Goal: Information Seeking & Learning: Learn about a topic

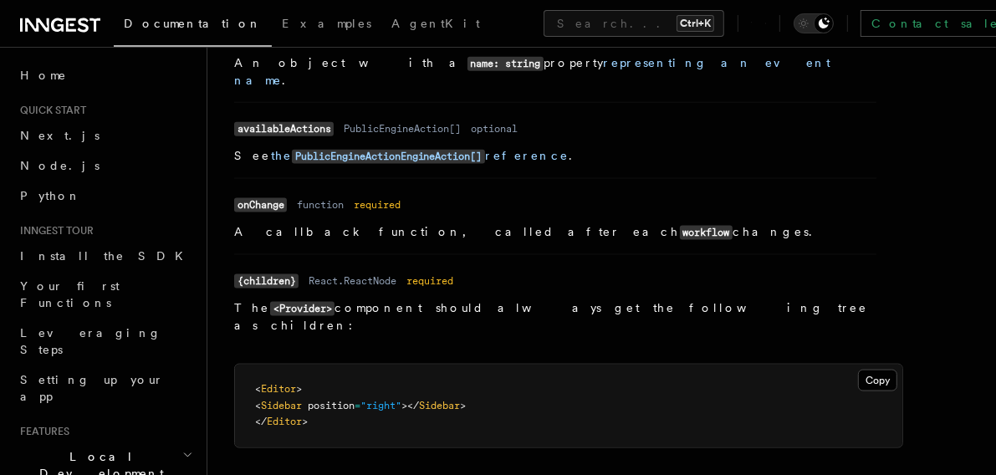
scroll to position [1520, 0]
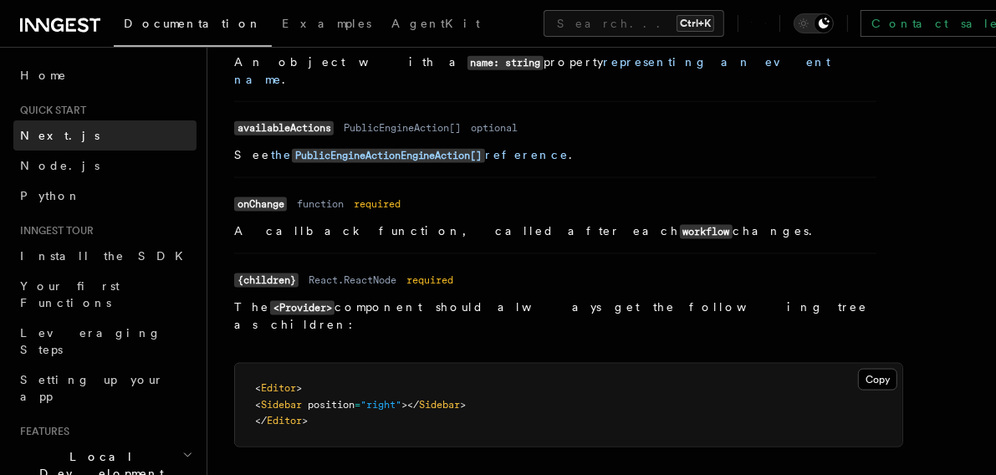
click at [43, 137] on span "Next.js" at bounding box center [59, 135] width 79 height 13
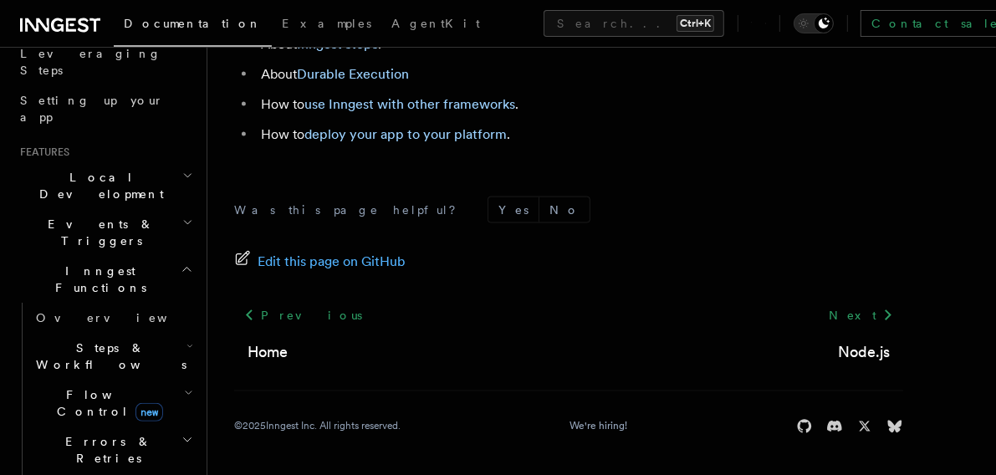
scroll to position [380, 0]
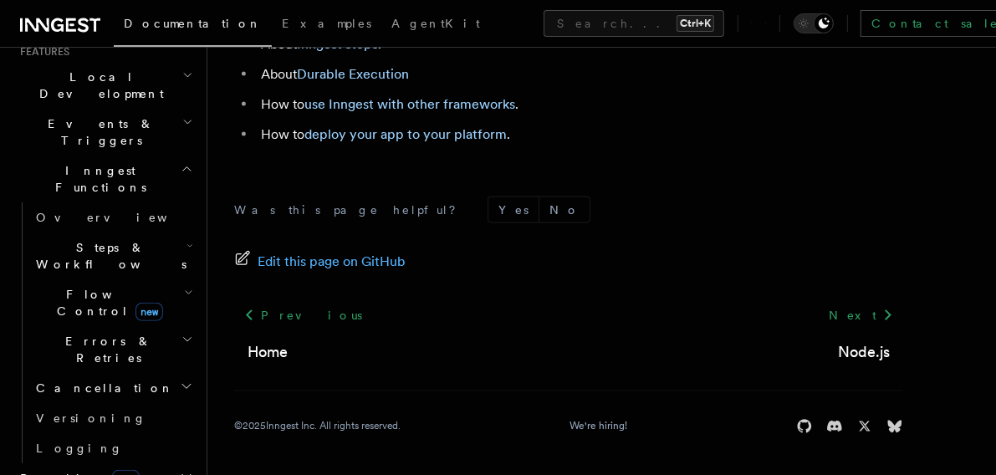
click at [149, 279] on h2 "Flow Control new" at bounding box center [112, 302] width 167 height 47
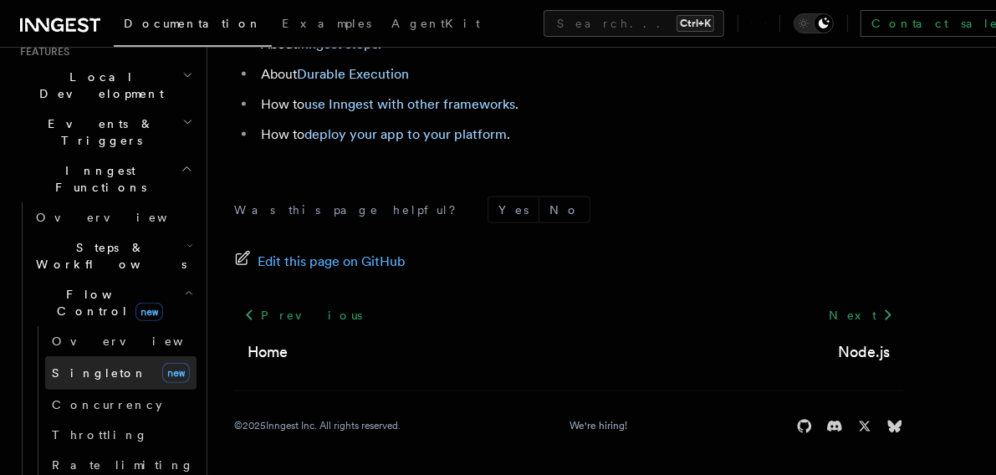
click at [82, 366] on span "Singleton" at bounding box center [99, 372] width 95 height 13
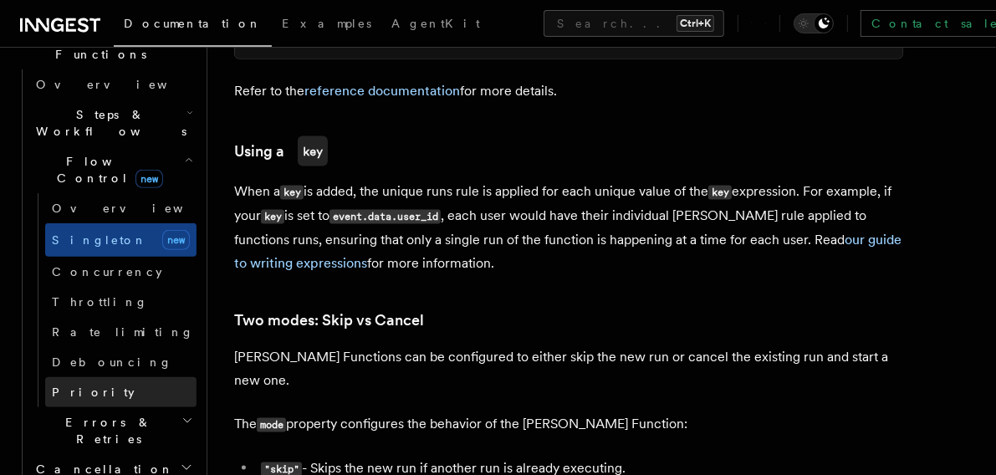
scroll to position [532, 0]
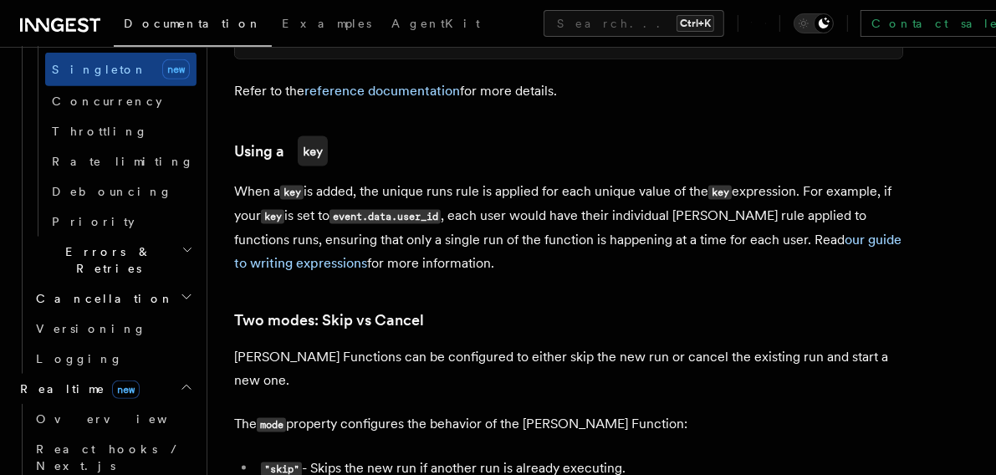
scroll to position [684, 0]
click at [68, 411] on span "Overview" at bounding box center [122, 417] width 172 height 13
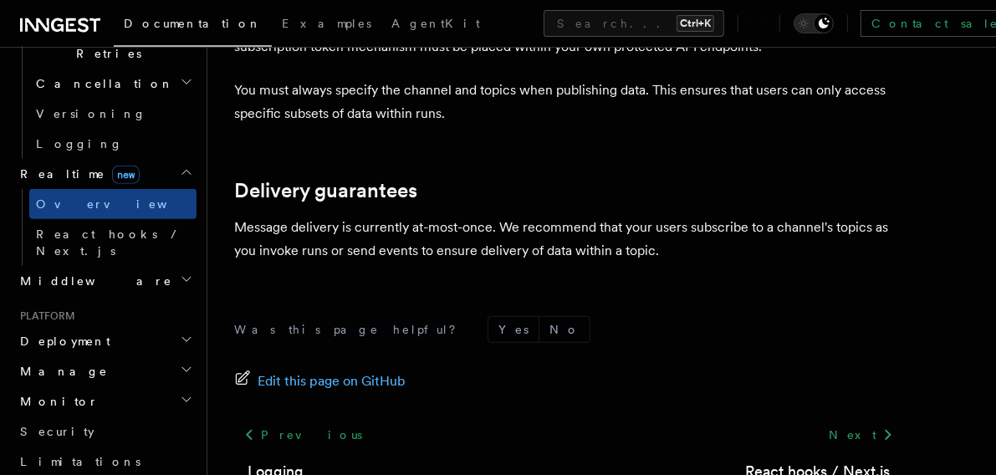
scroll to position [4956, 0]
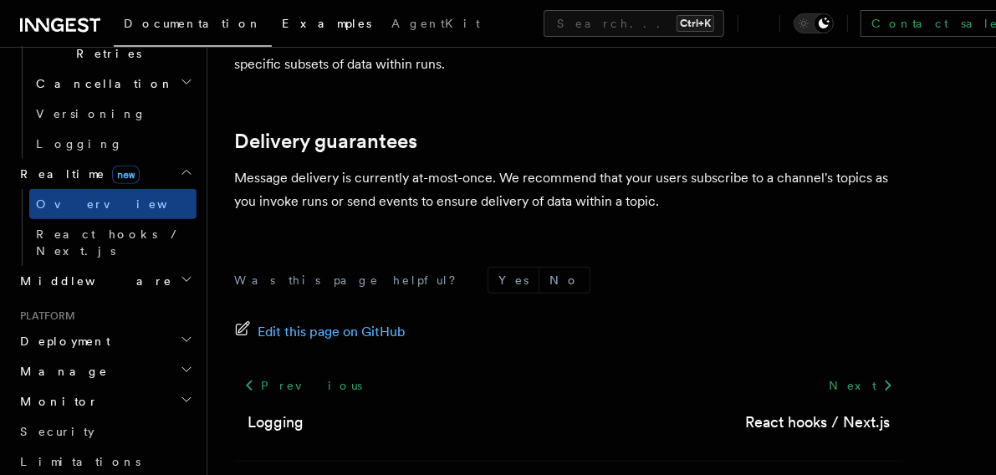
click at [282, 23] on span "Examples" at bounding box center [326, 23] width 89 height 13
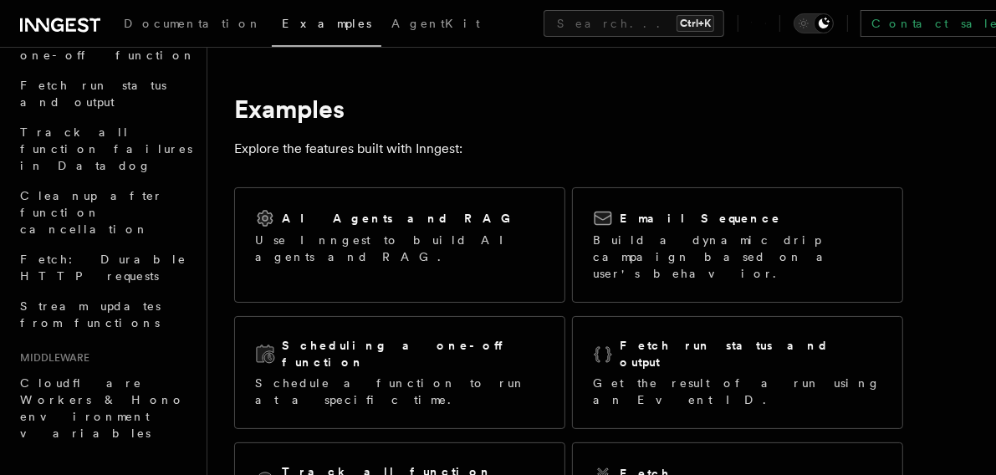
scroll to position [22, 0]
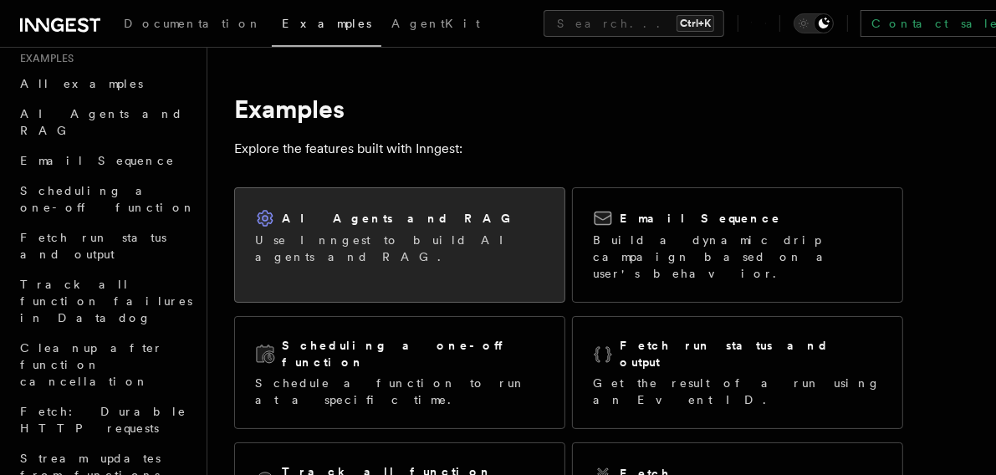
click at [439, 244] on p "Use Inngest to build AI agents and RAG." at bounding box center [399, 248] width 289 height 33
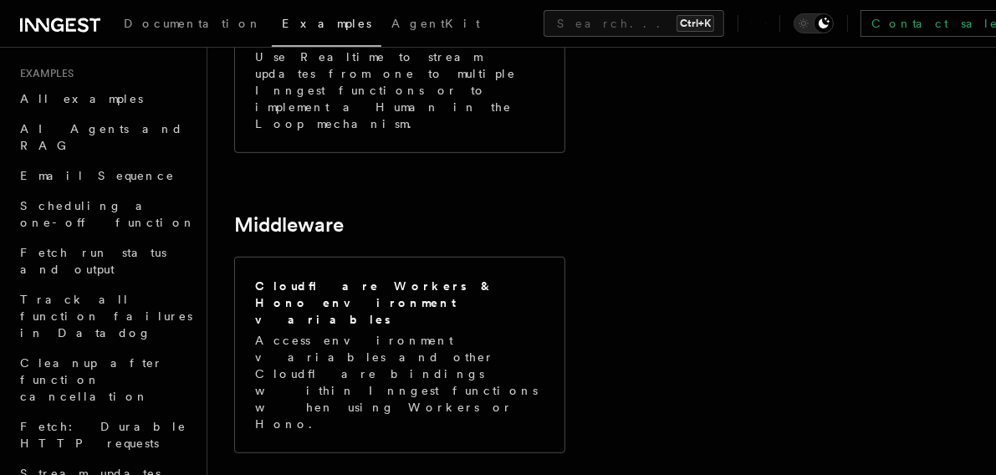
scroll to position [0, 0]
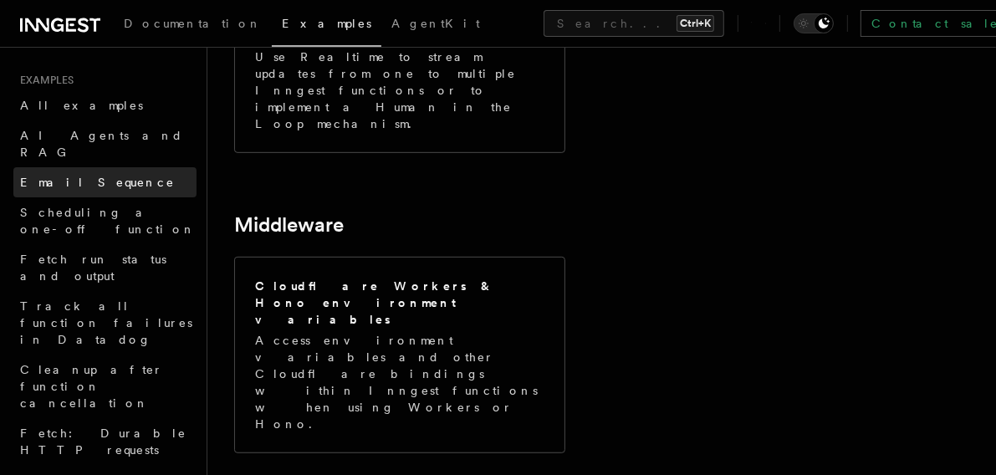
click at [85, 176] on span "Email Sequence" at bounding box center [97, 182] width 155 height 13
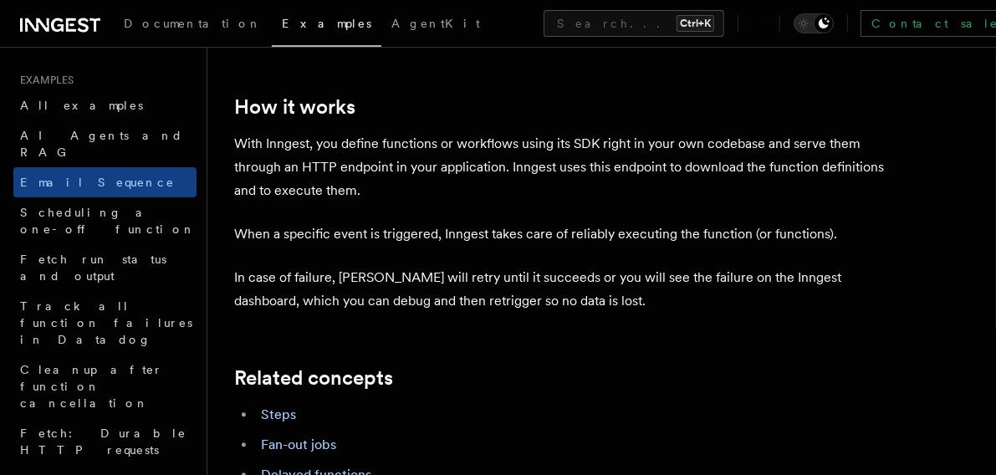
scroll to position [2914, 0]
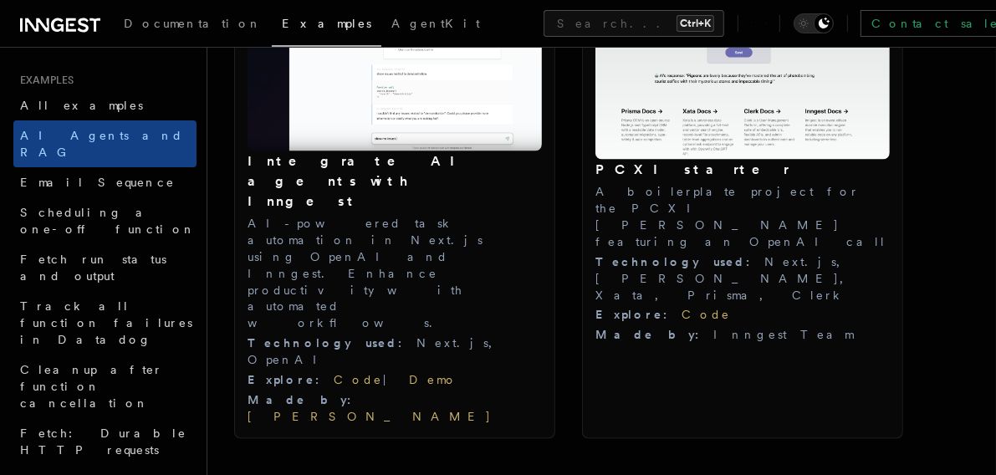
scroll to position [1824, 0]
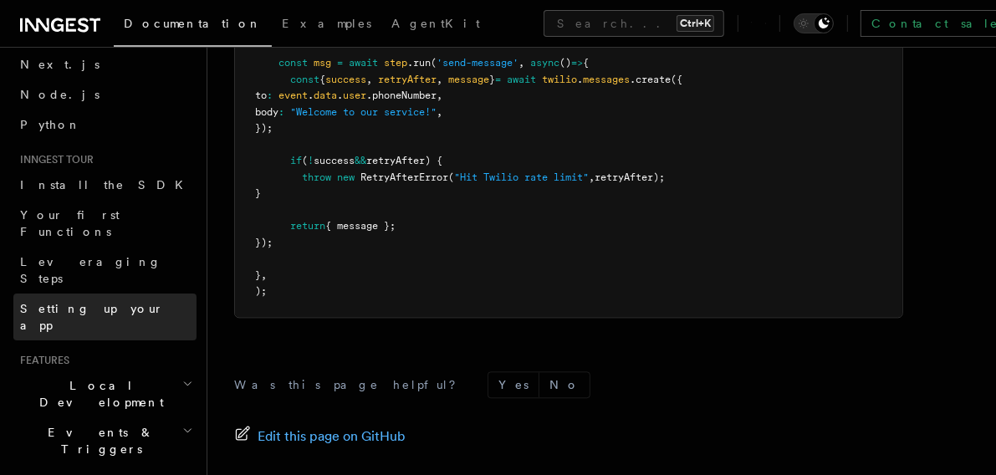
scroll to position [151, 0]
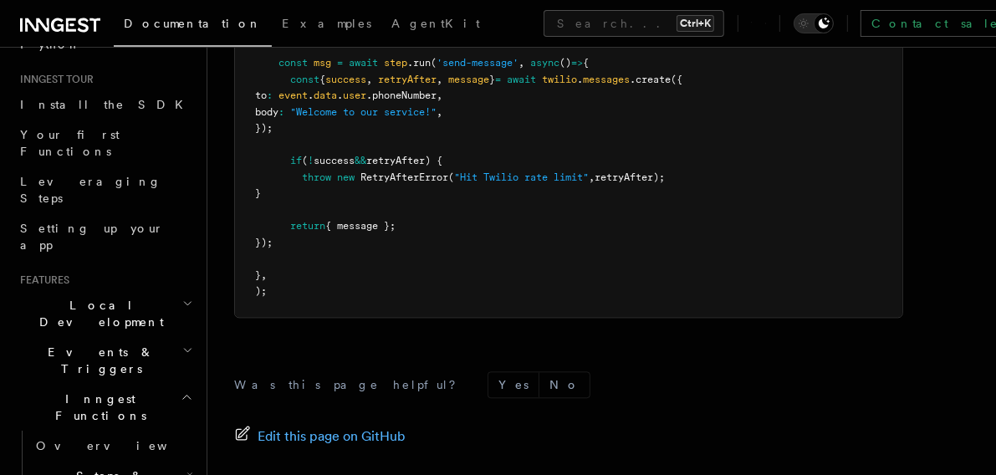
click at [182, 297] on icon "button" at bounding box center [187, 303] width 11 height 13
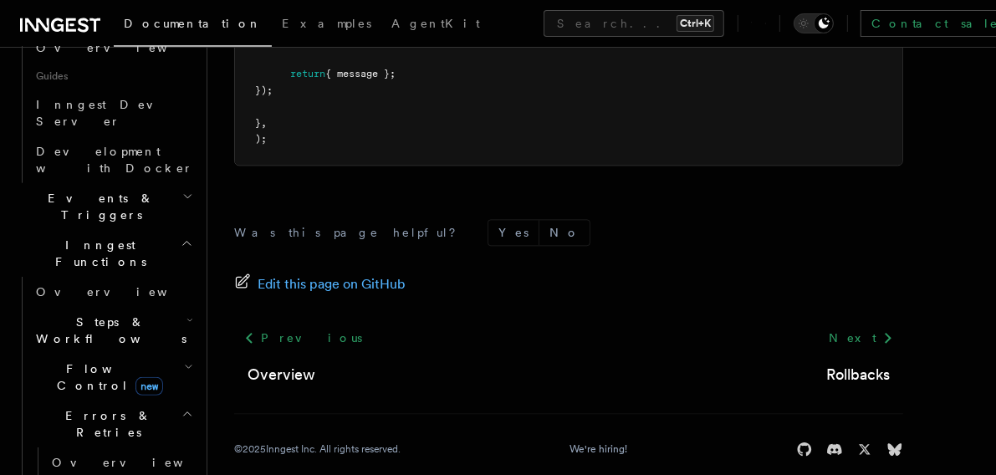
scroll to position [304, 0]
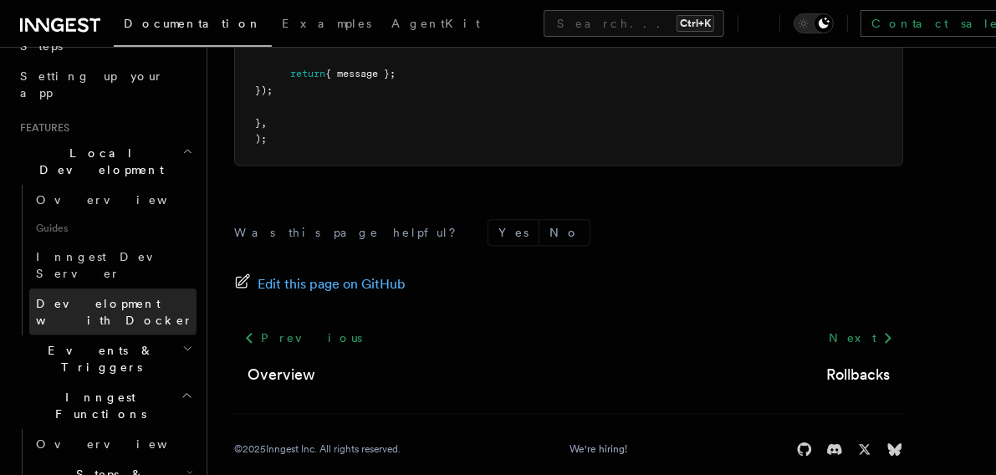
click at [135, 297] on span "Development with Docker" at bounding box center [114, 312] width 157 height 30
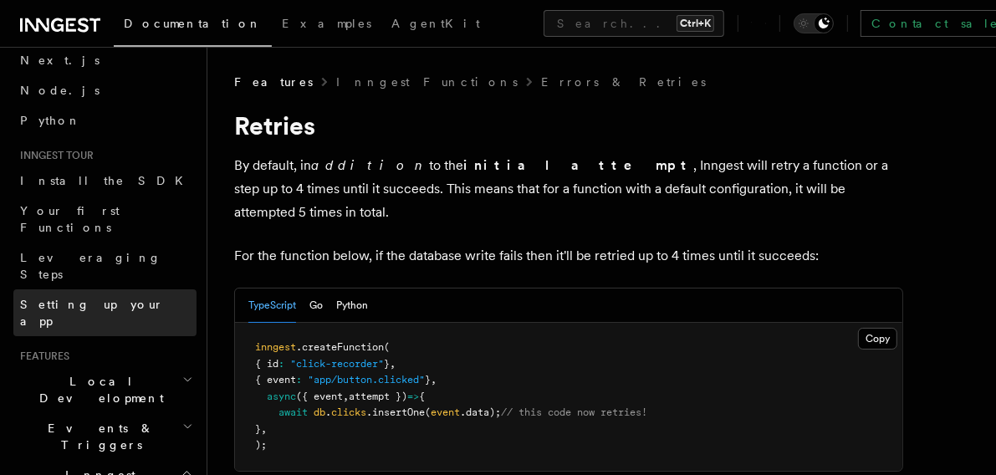
click at [77, 298] on span "Setting up your app" at bounding box center [92, 313] width 144 height 30
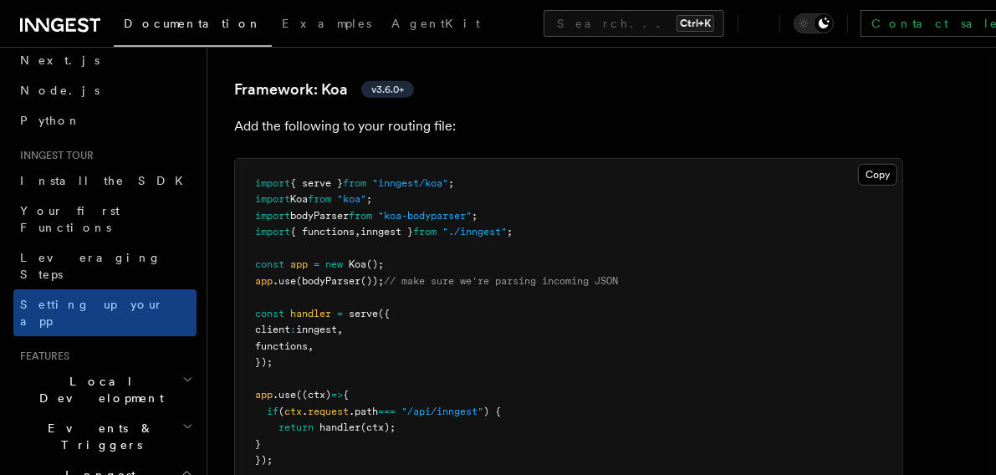
scroll to position [9655, 0]
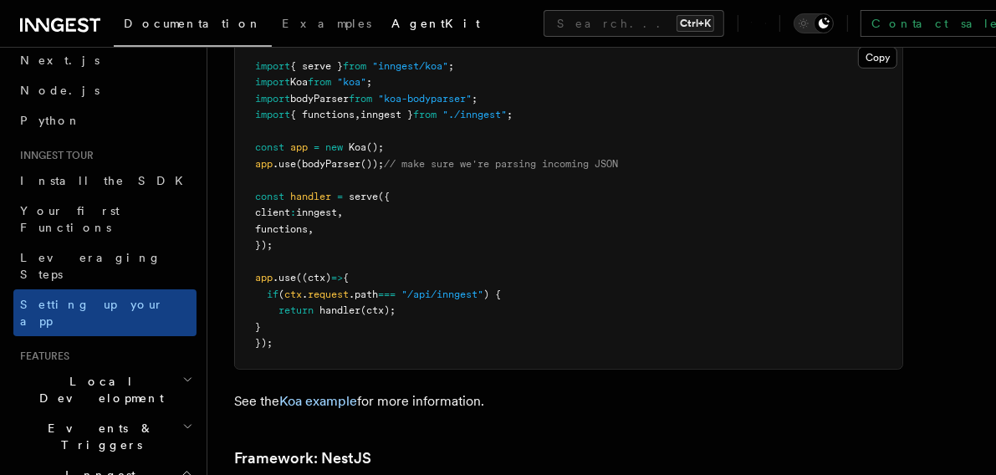
click at [391, 18] on span "AgentKit" at bounding box center [435, 23] width 89 height 13
